Goal: Information Seeking & Learning: Learn about a topic

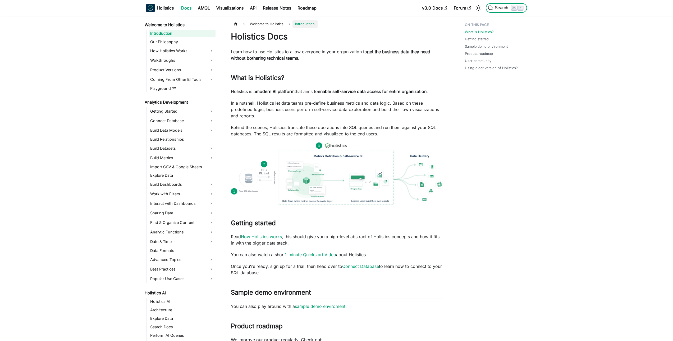
click at [503, 9] on span "Search" at bounding box center [502, 8] width 18 height 5
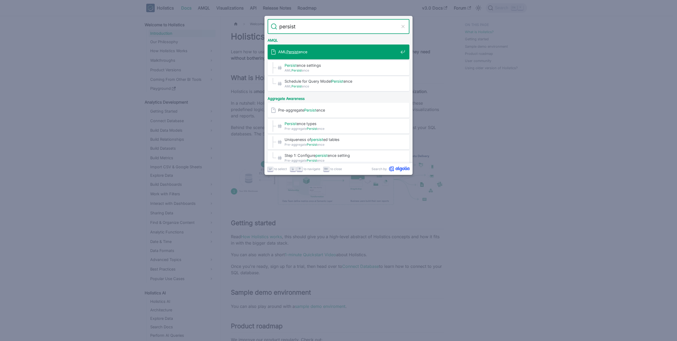
type input "persiste"
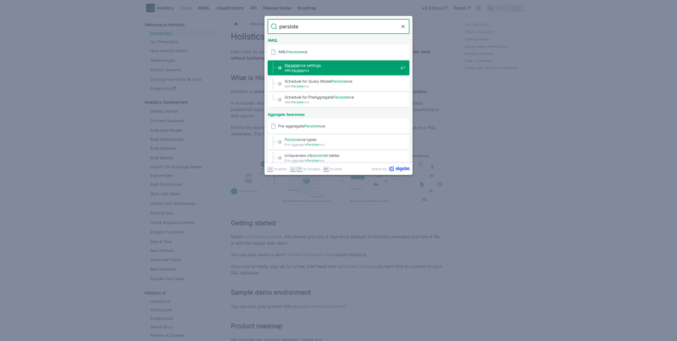
click at [362, 65] on span "Persiste nce settings​" at bounding box center [342, 65] width 114 height 5
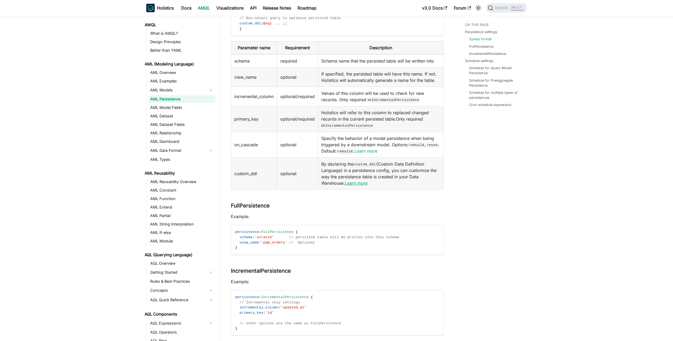
click at [366, 184] on link "Learn more" at bounding box center [356, 182] width 23 height 5
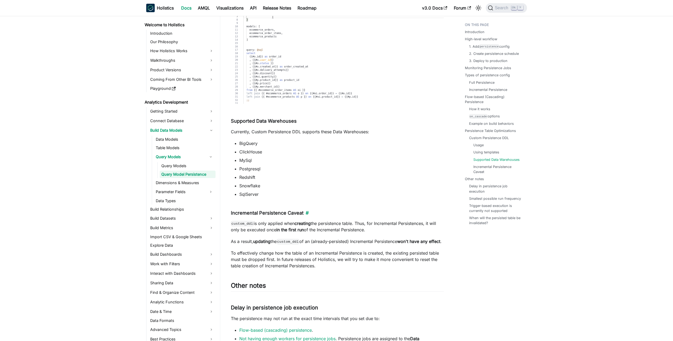
scroll to position [3920, 0]
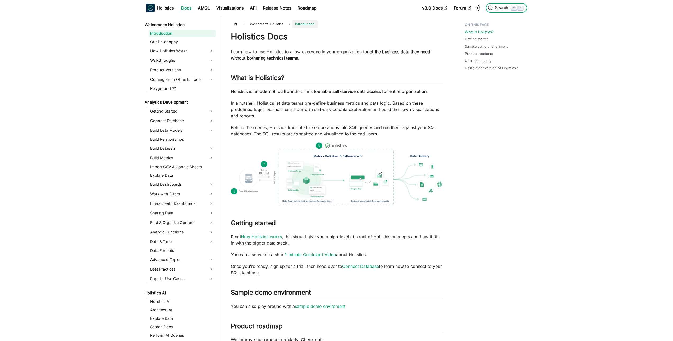
click at [503, 8] on span "Search" at bounding box center [502, 8] width 18 height 5
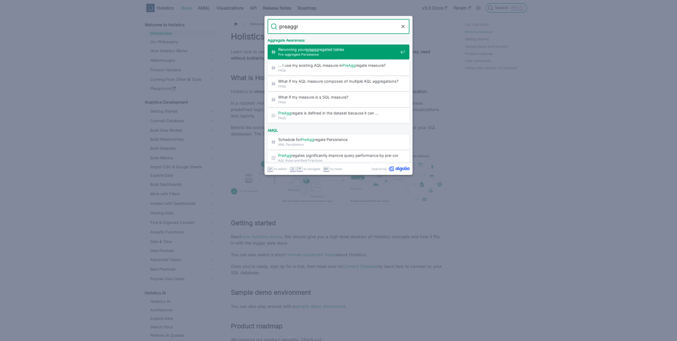
type input "preaggre"
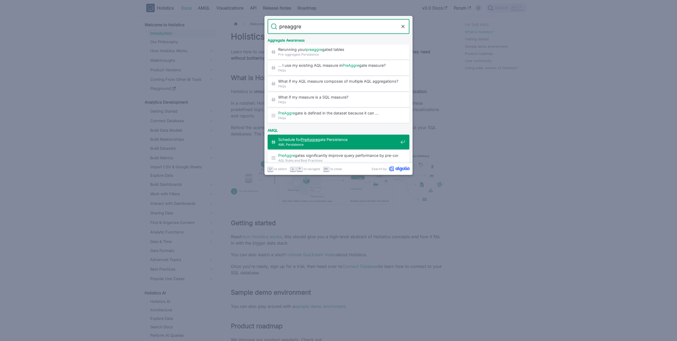
scroll to position [18, 0]
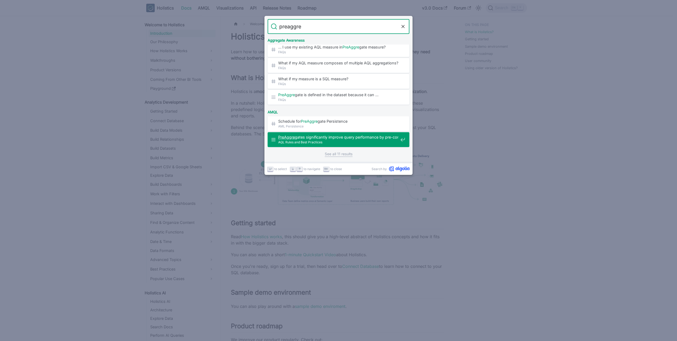
click at [325, 142] on span "AQL Rules and Best Practices" at bounding box center [338, 141] width 120 height 5
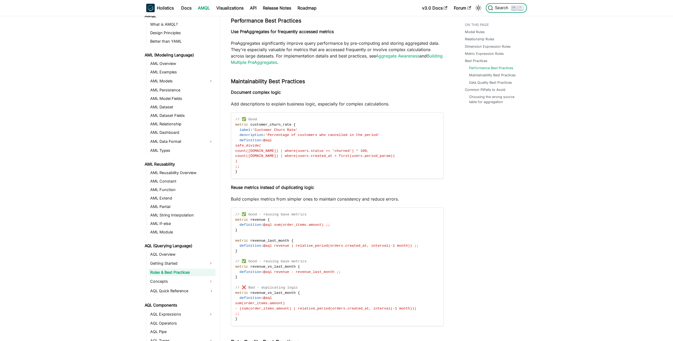
scroll to position [9, 0]
click at [282, 65] on link "Building Multiple PreAggregates" at bounding box center [337, 59] width 212 height 12
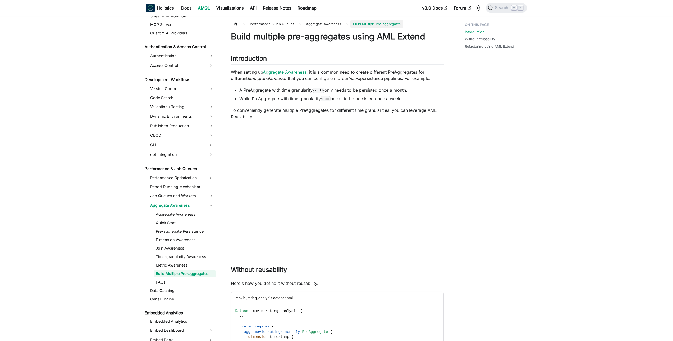
click at [282, 70] on link "Aggregate Awareness" at bounding box center [285, 71] width 44 height 5
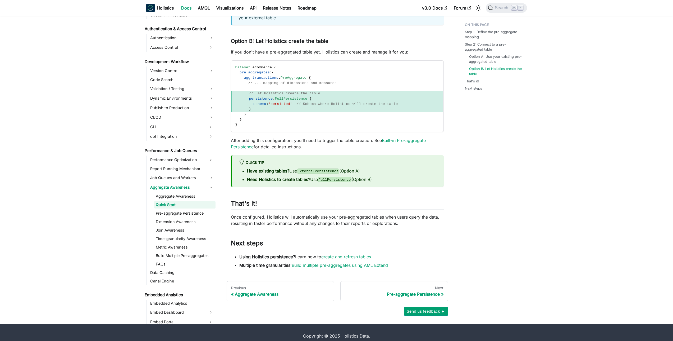
scroll to position [442, 0]
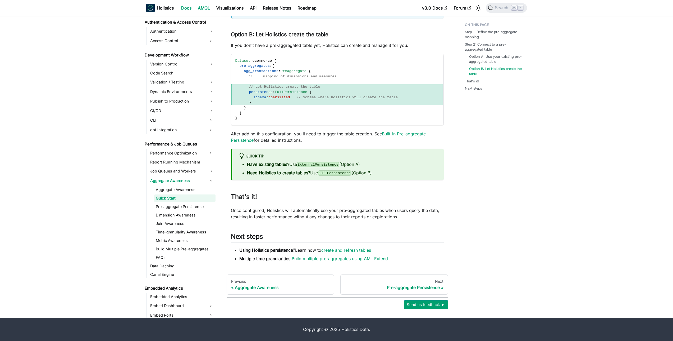
click at [205, 8] on link "AMQL" at bounding box center [204, 8] width 19 height 8
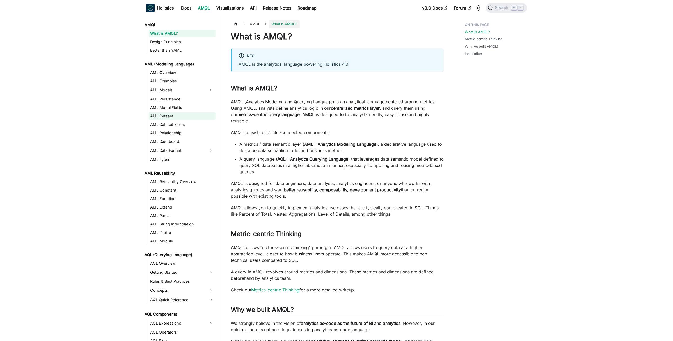
click at [171, 115] on link "AML Dataset" at bounding box center [182, 115] width 67 height 7
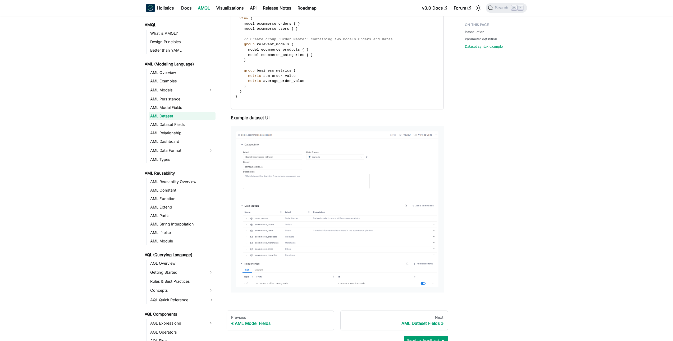
scroll to position [736, 0]
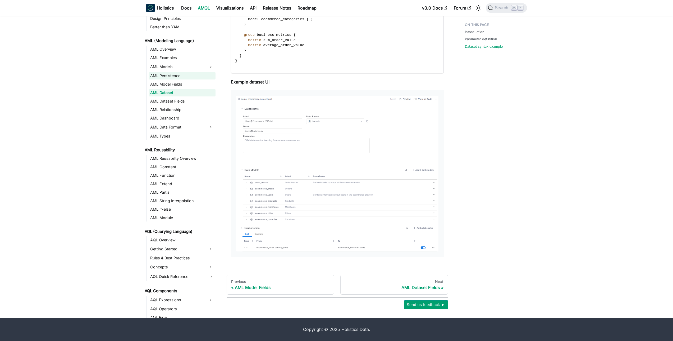
click at [183, 77] on link "AML Persistence" at bounding box center [182, 75] width 67 height 7
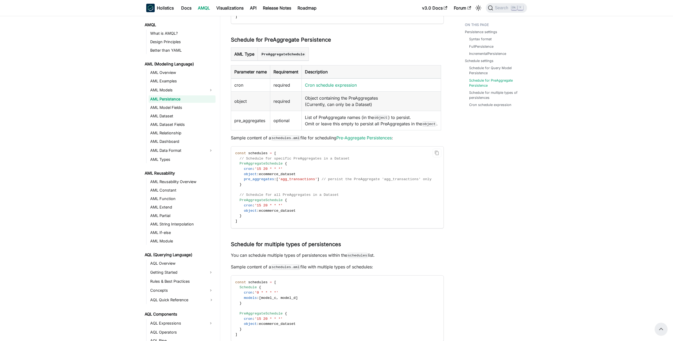
scroll to position [705, 0]
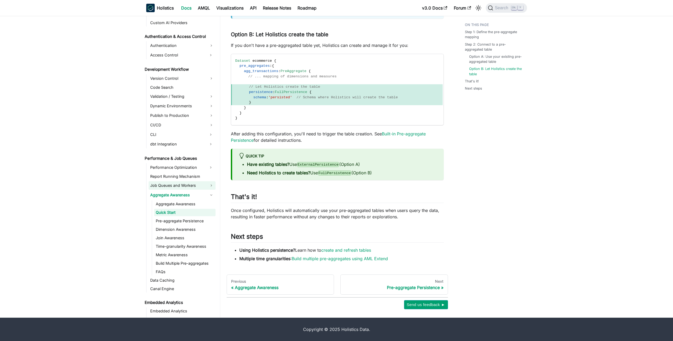
scroll to position [329, 0]
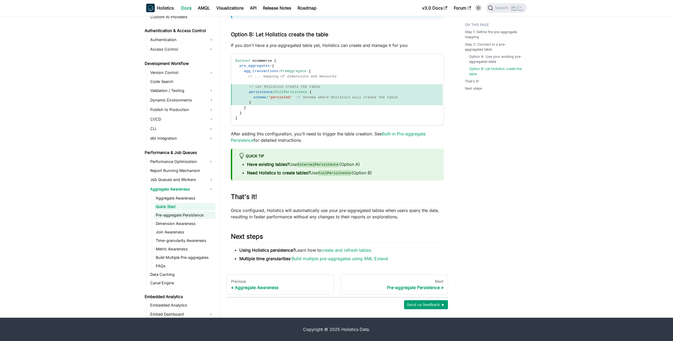
click at [191, 215] on link "Pre-aggregate Persistence" at bounding box center [184, 214] width 61 height 7
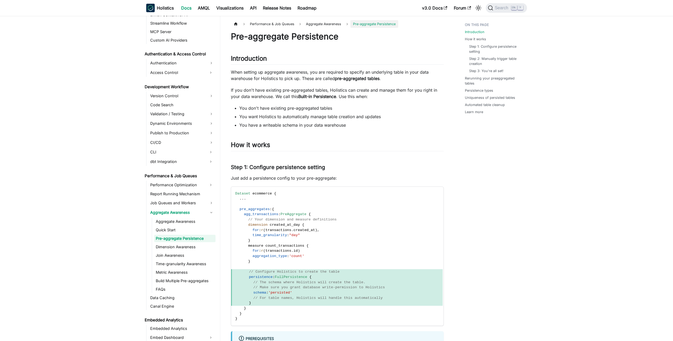
scroll to position [967, 0]
